Goal: Task Accomplishment & Management: Use online tool/utility

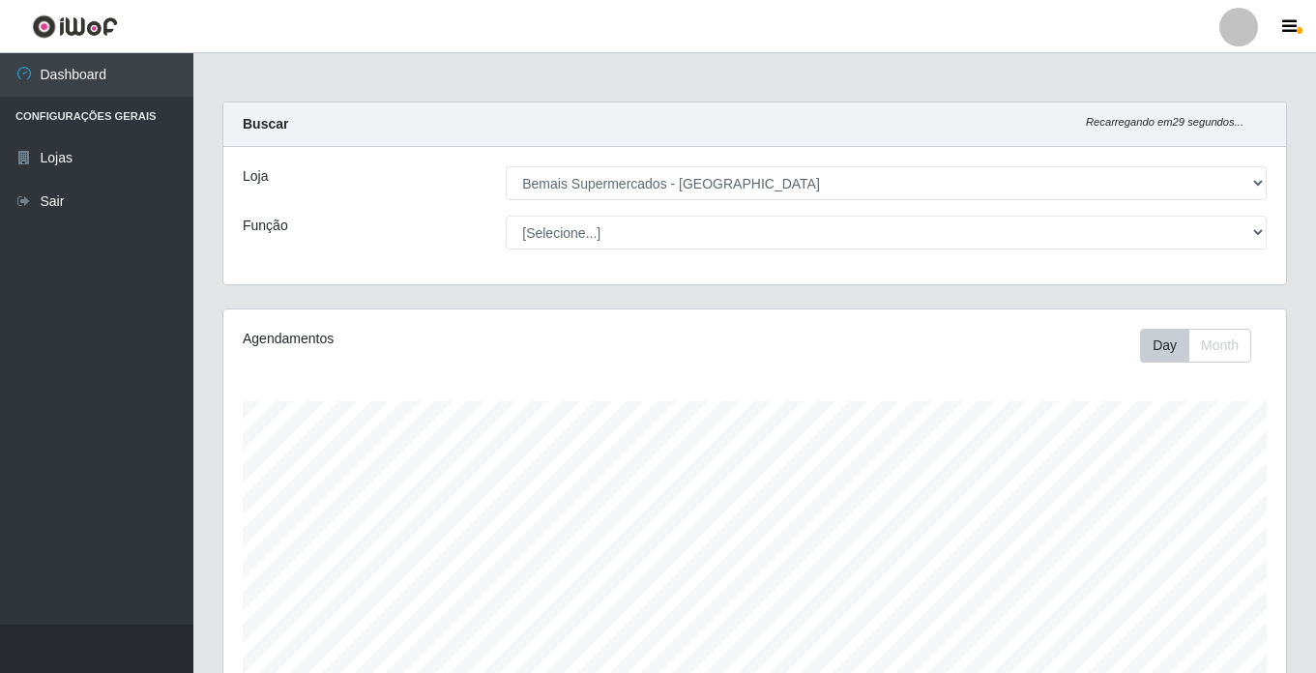
select select "250"
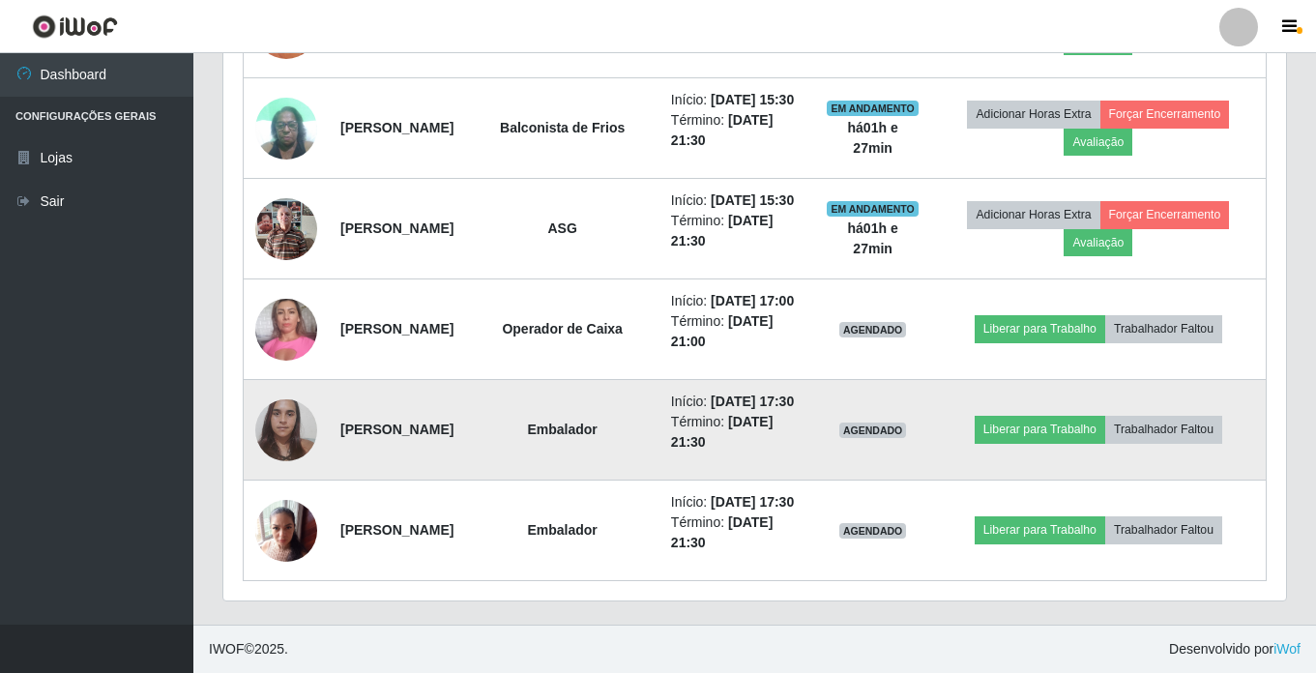
scroll to position [401, 1063]
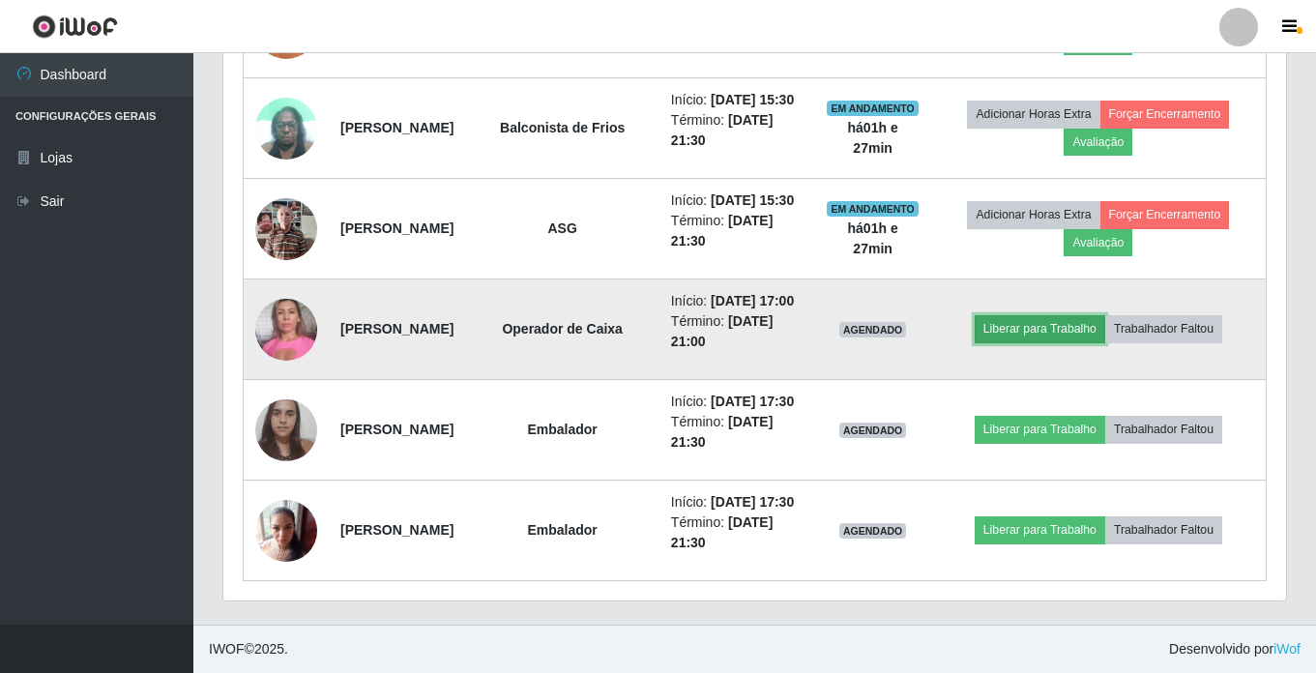
click at [1051, 315] on button "Liberar para Trabalho" at bounding box center [1040, 328] width 131 height 27
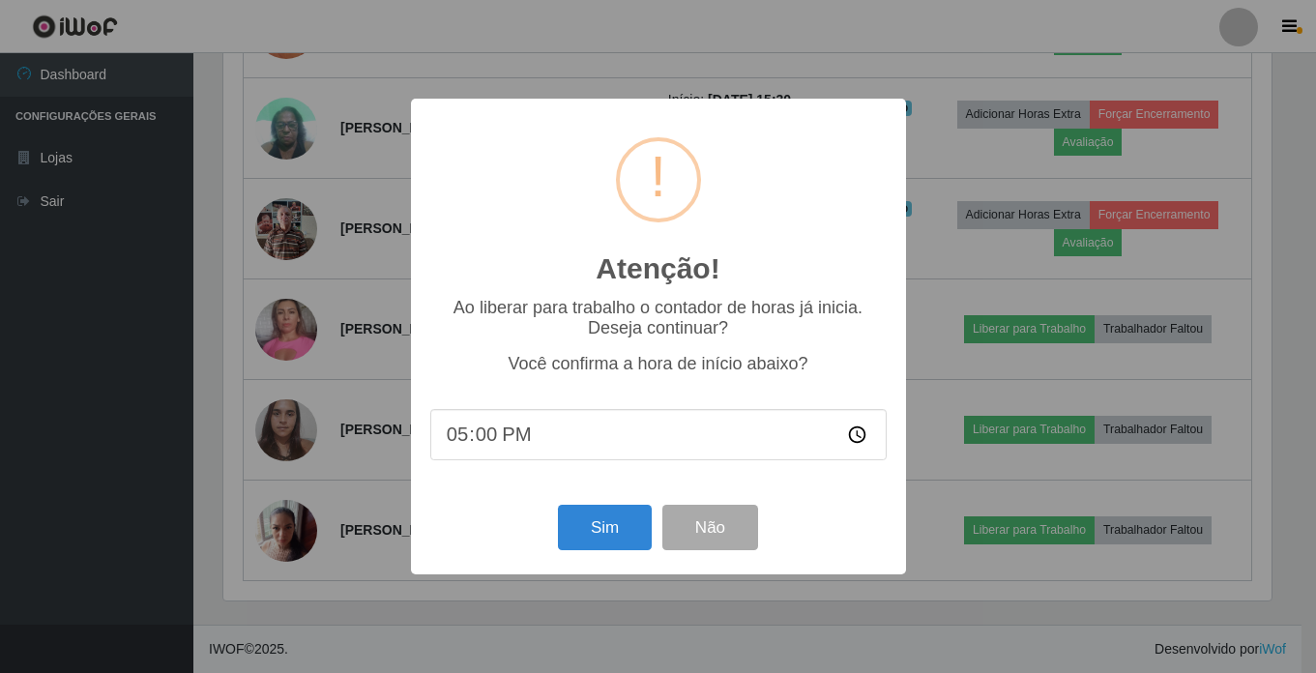
scroll to position [401, 1053]
click at [587, 528] on button "Sim" at bounding box center [607, 527] width 94 height 45
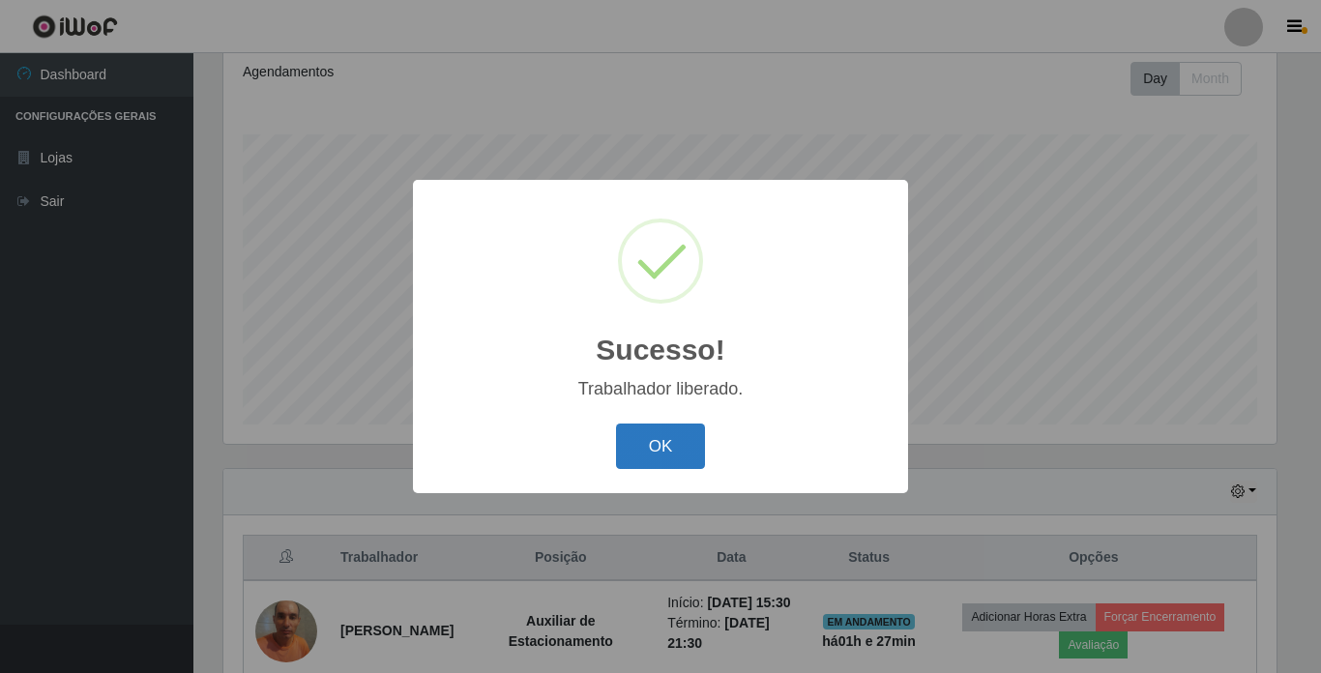
click at [693, 458] on button "OK" at bounding box center [661, 446] width 90 height 45
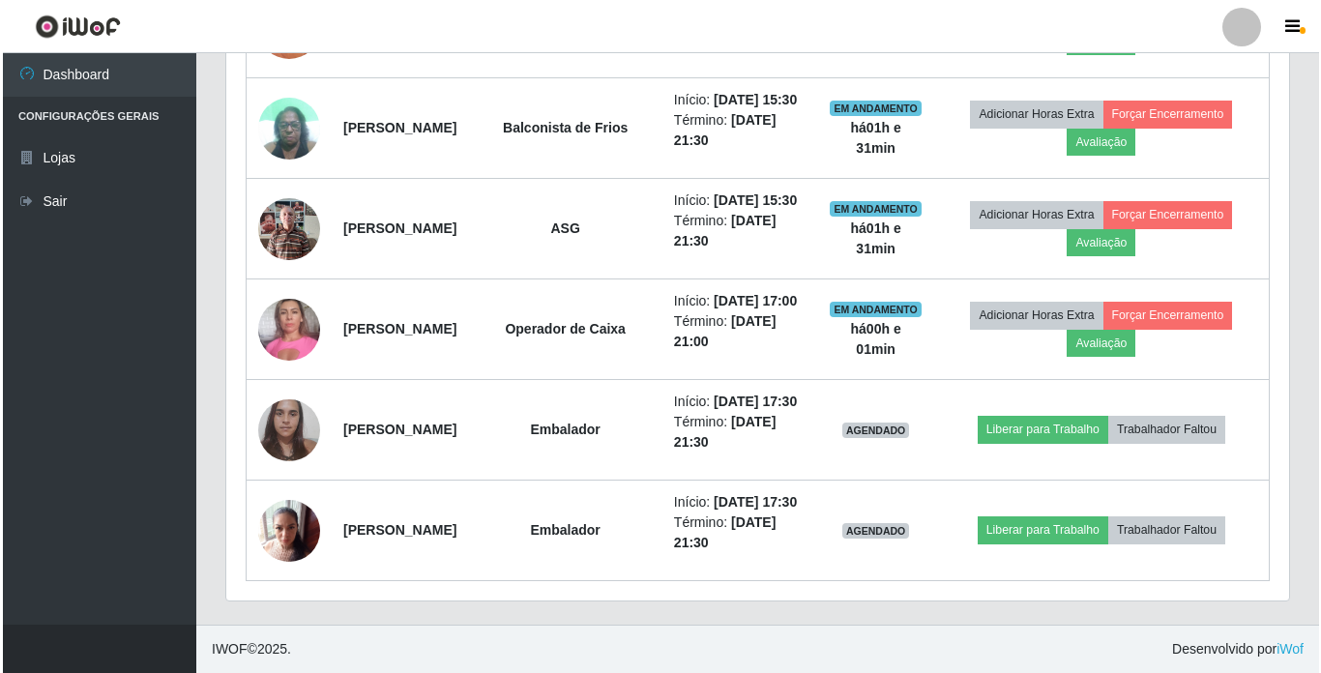
scroll to position [944, 0]
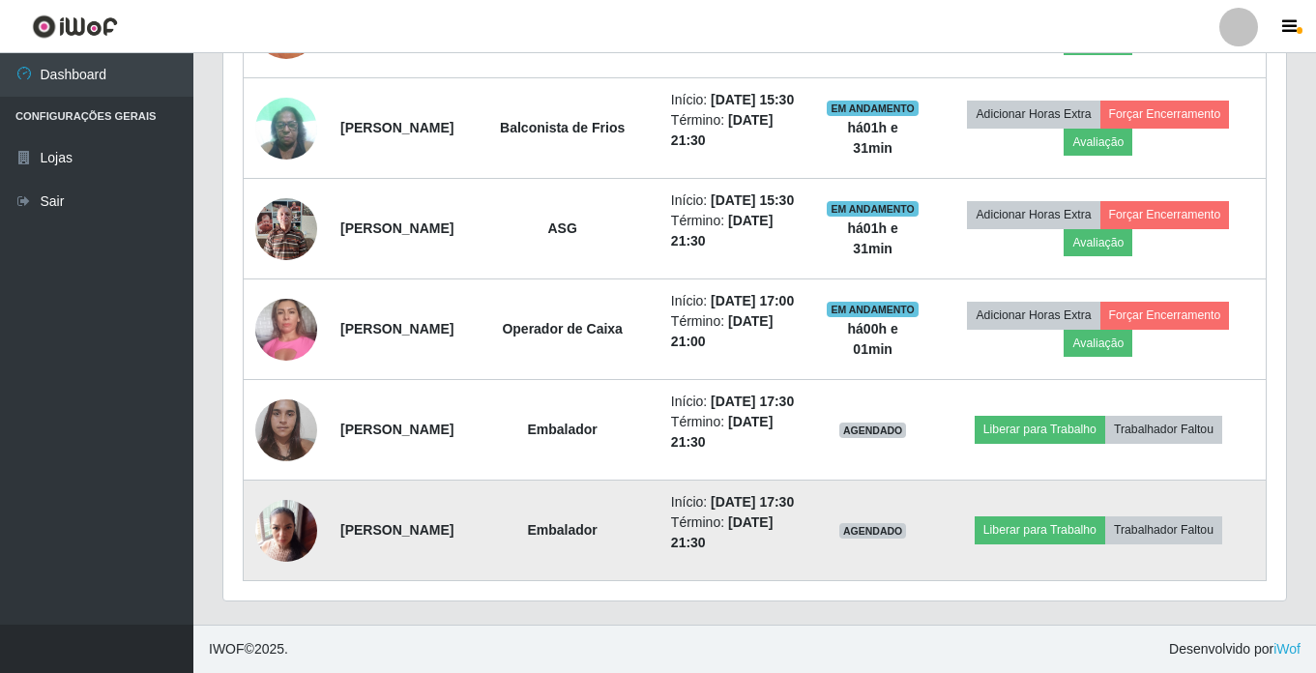
click at [303, 564] on img at bounding box center [286, 530] width 62 height 82
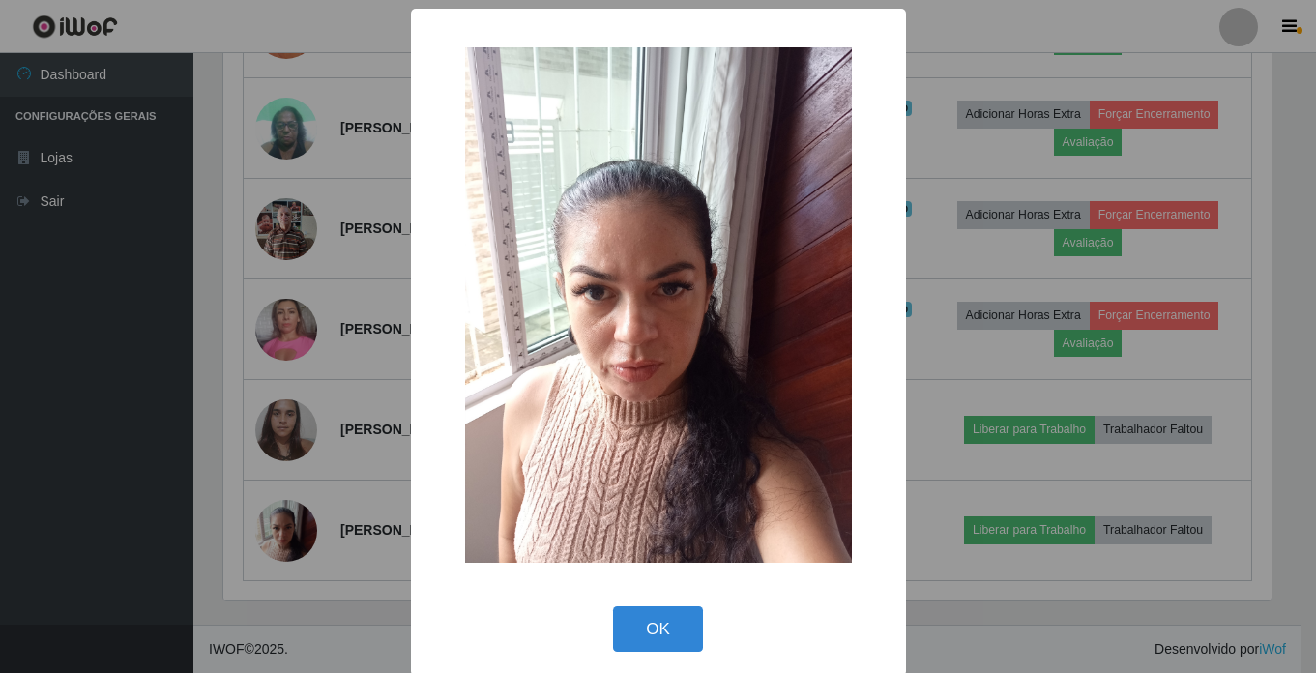
scroll to position [401, 1053]
click at [1225, 516] on div "× OK Cancel" at bounding box center [660, 336] width 1321 height 673
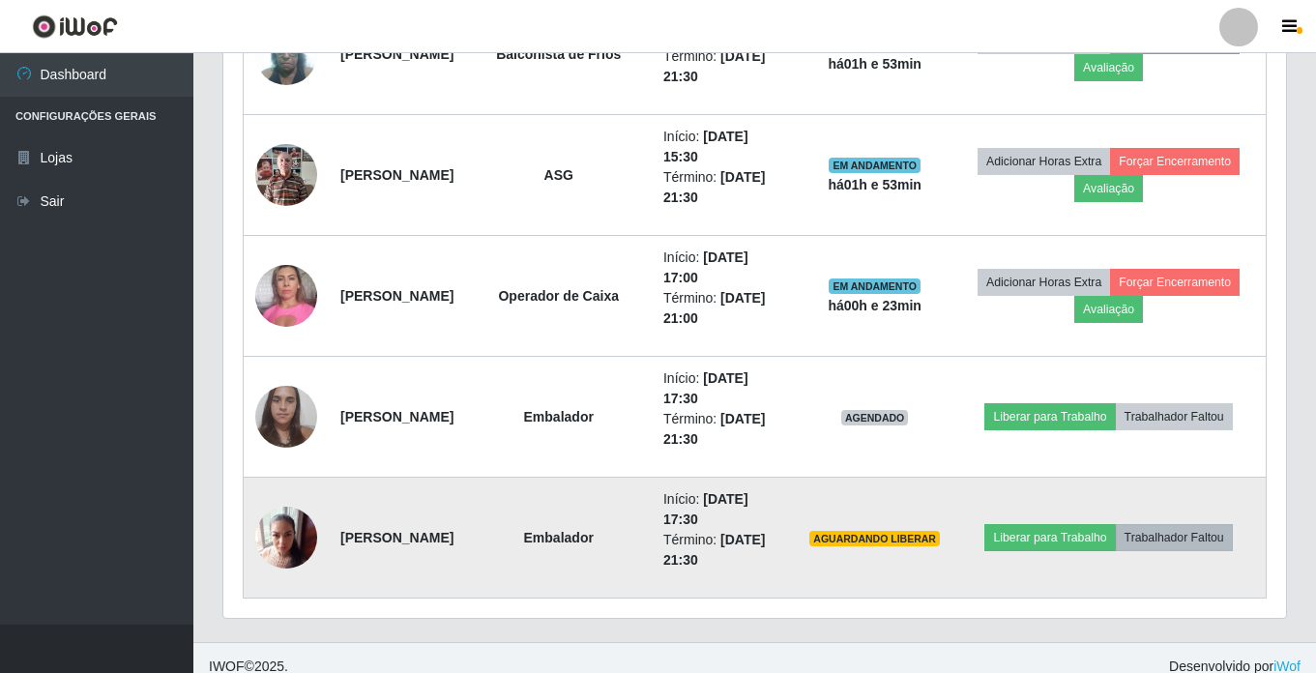
scroll to position [992, 0]
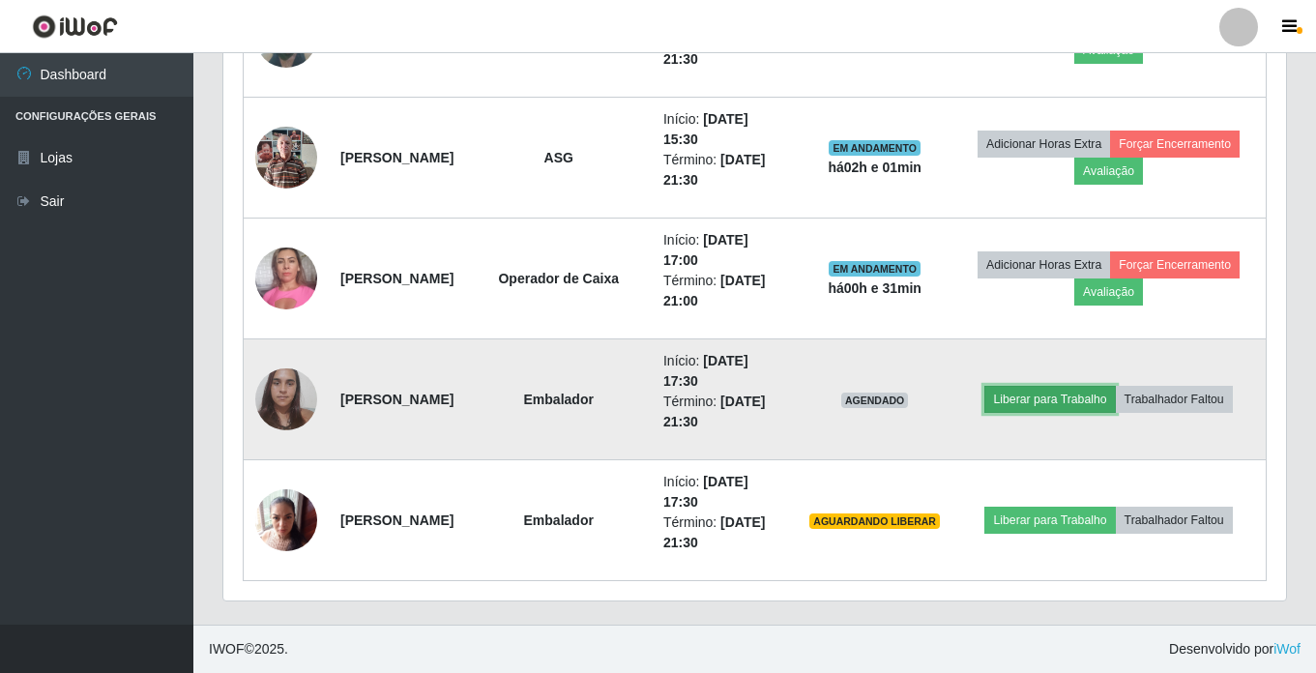
click at [1074, 399] on button "Liberar para Trabalho" at bounding box center [1050, 399] width 131 height 27
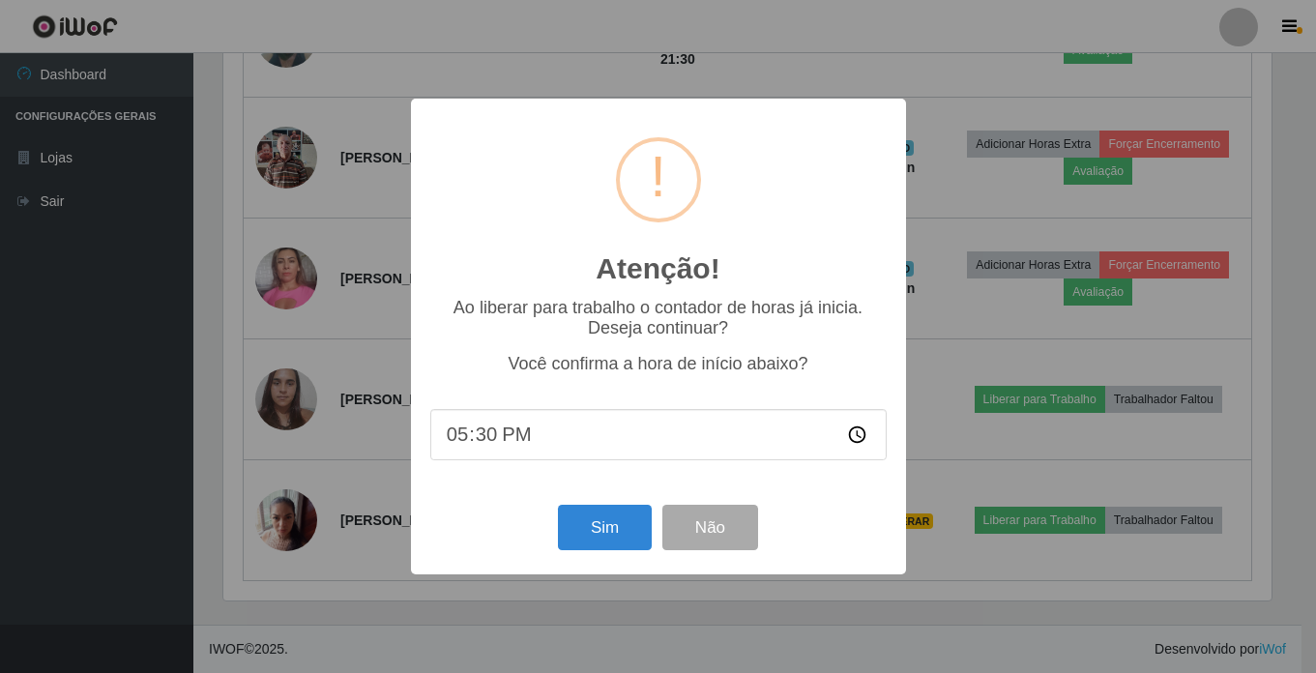
scroll to position [401, 1053]
click at [611, 531] on button "Sim" at bounding box center [607, 527] width 94 height 45
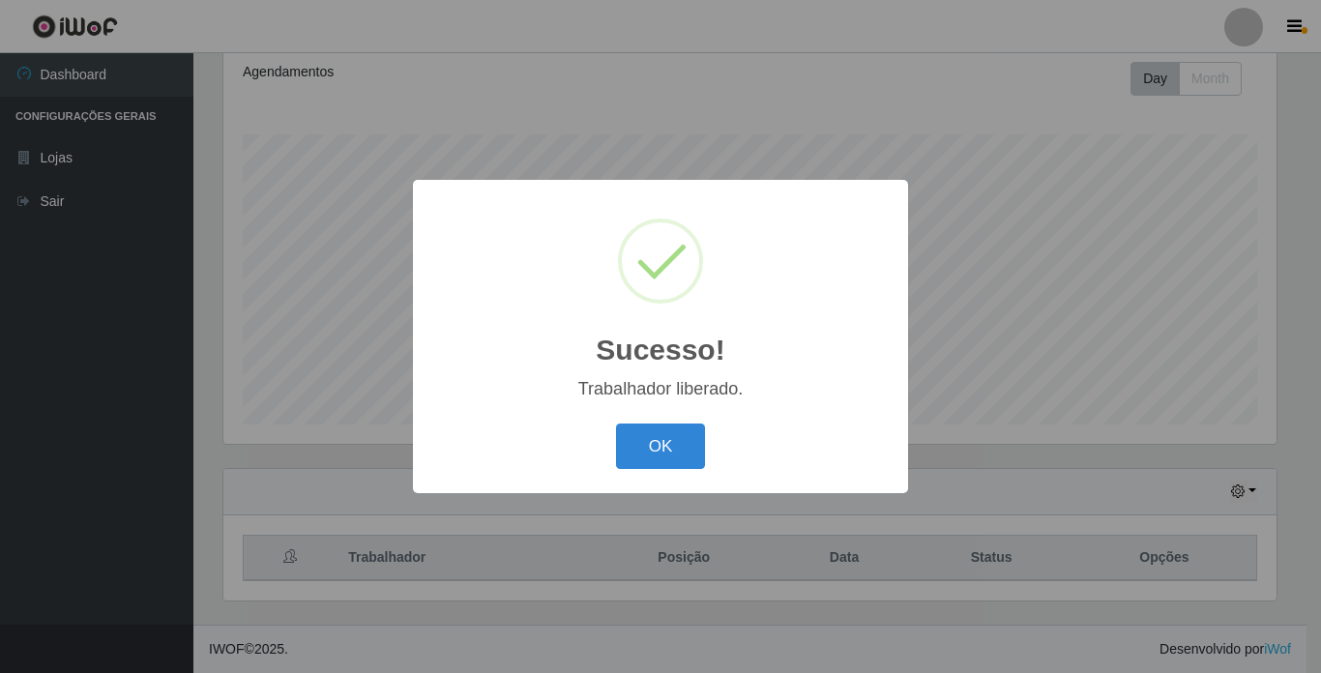
click at [651, 455] on button "OK" at bounding box center [661, 446] width 90 height 45
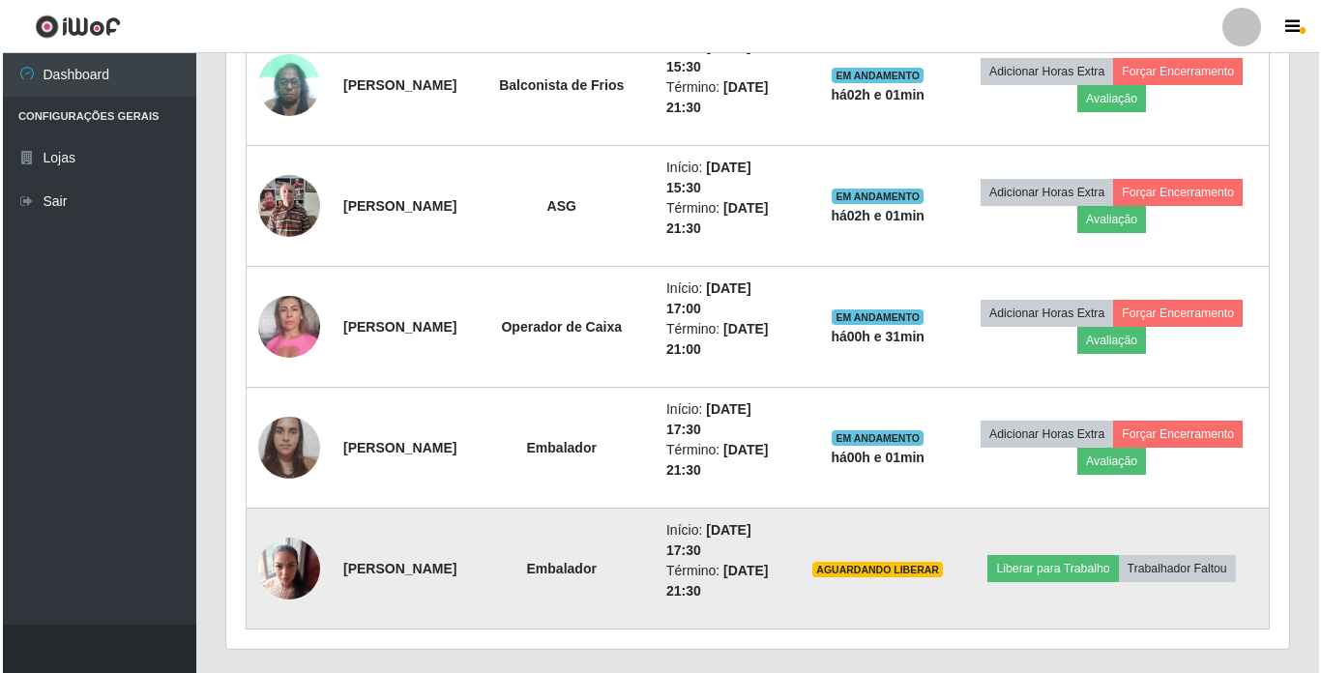
scroll to position [992, 0]
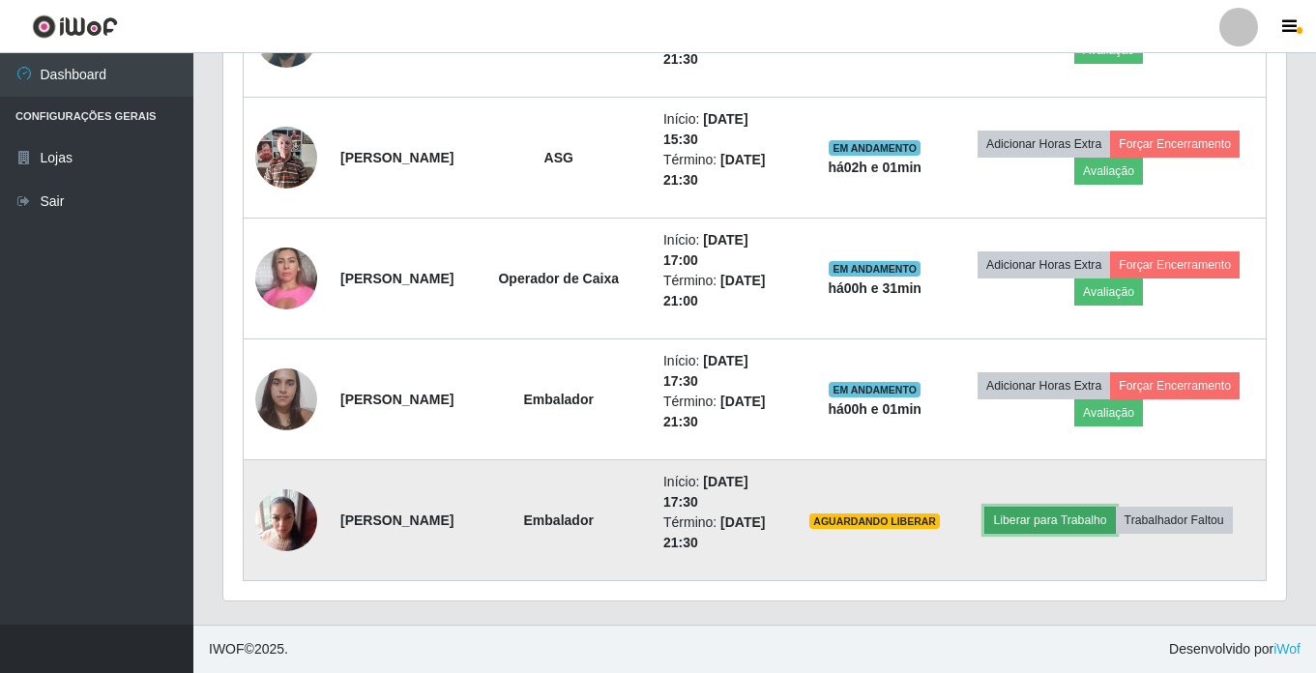
click at [1079, 523] on button "Liberar para Trabalho" at bounding box center [1050, 520] width 131 height 27
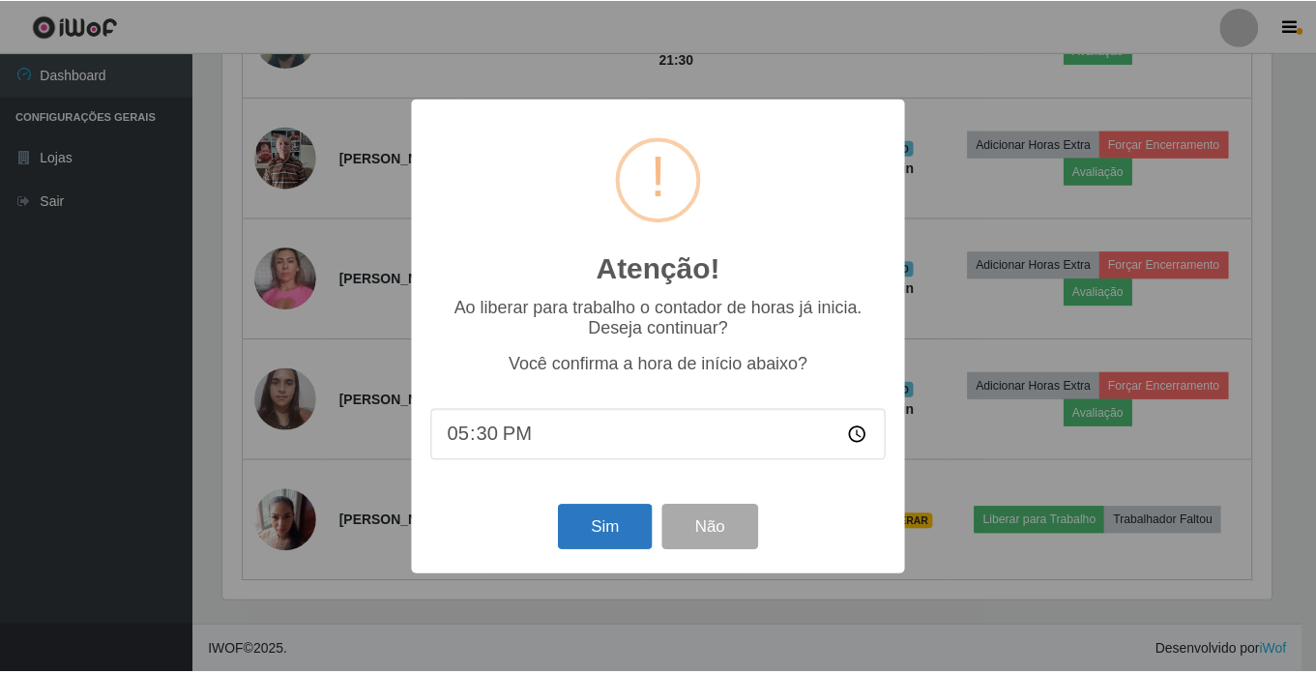
scroll to position [401, 1053]
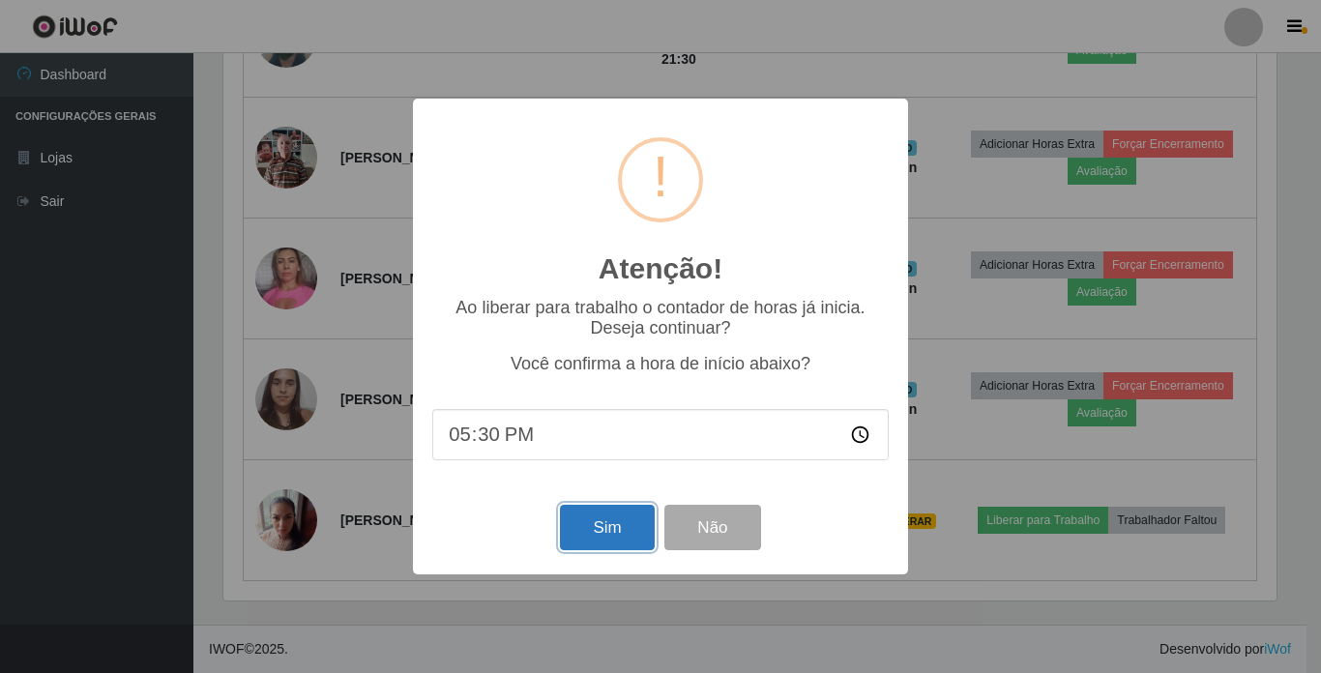
click at [571, 540] on button "Sim" at bounding box center [607, 527] width 94 height 45
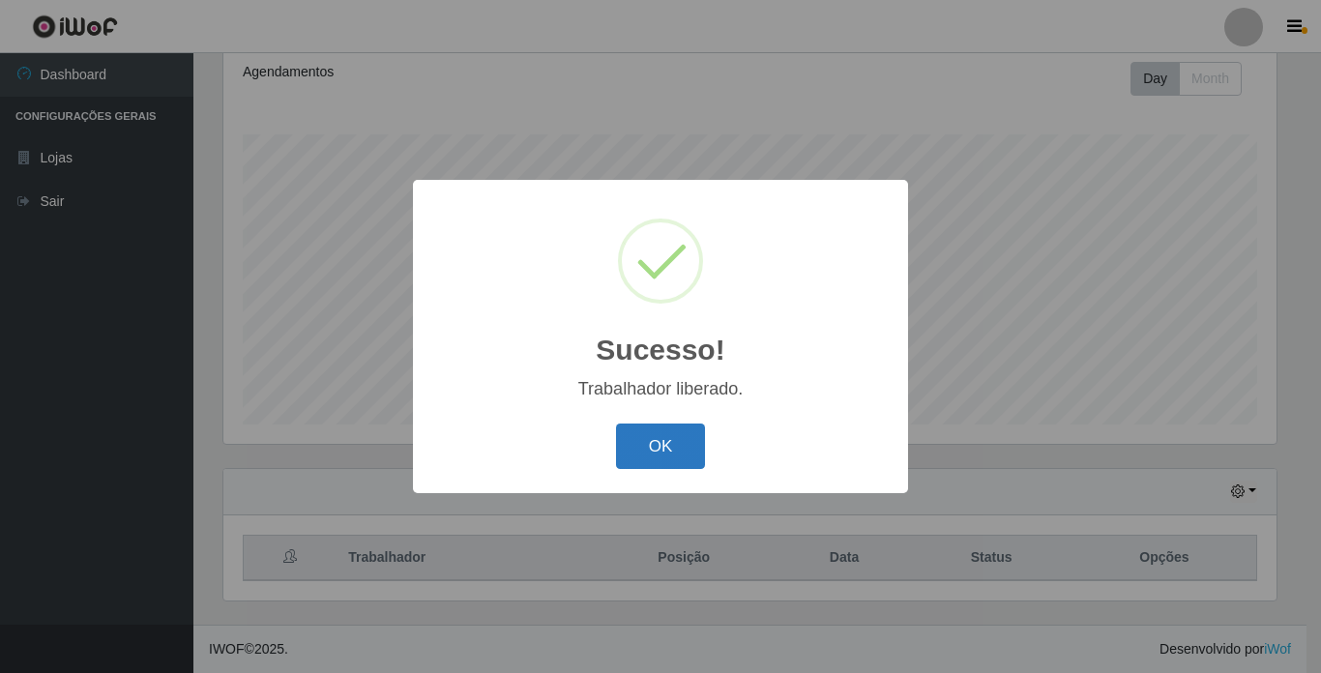
drag, startPoint x: 630, startPoint y: 455, endPoint x: 669, endPoint y: 435, distance: 44.1
click at [629, 454] on button "OK" at bounding box center [661, 446] width 90 height 45
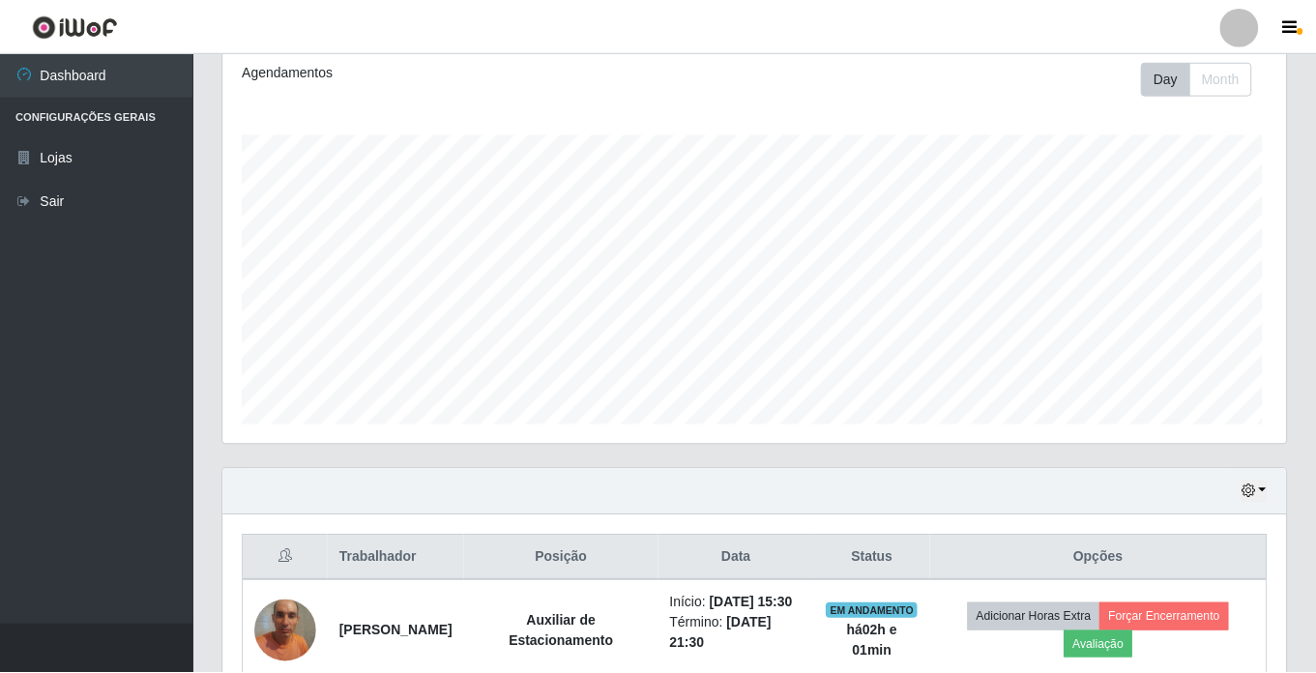
scroll to position [401, 1063]
